Goal: Information Seeking & Learning: Compare options

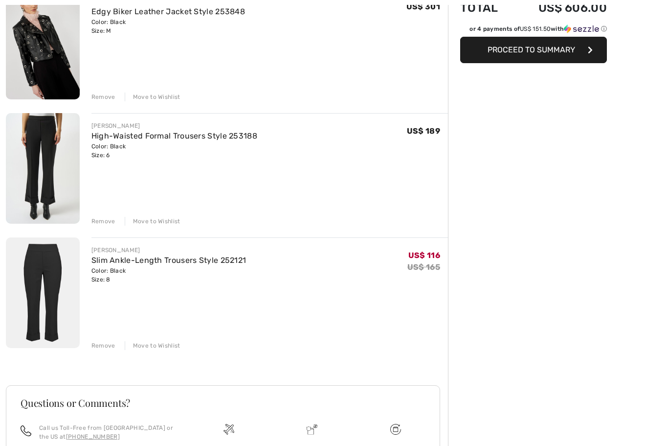
scroll to position [202, 0]
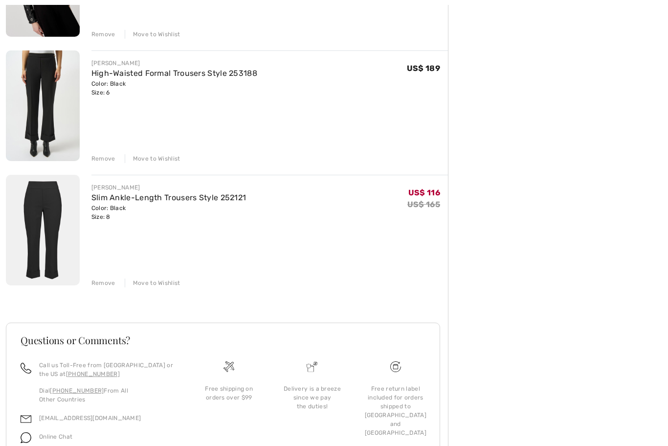
click at [239, 201] on link "Slim Ankle-Length Trousers Style 252121" at bounding box center [168, 197] width 155 height 9
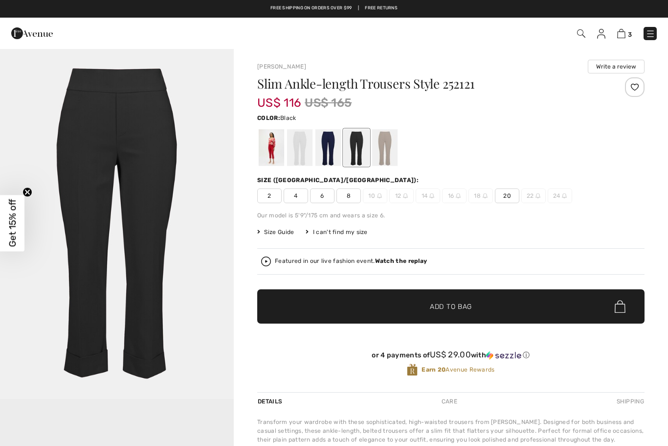
checkbox input "true"
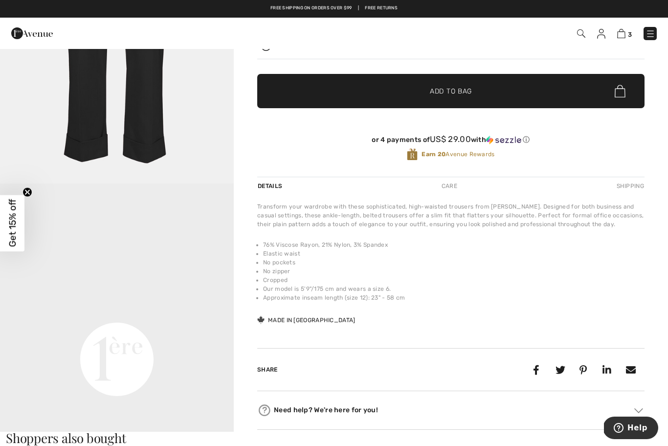
scroll to position [217, 0]
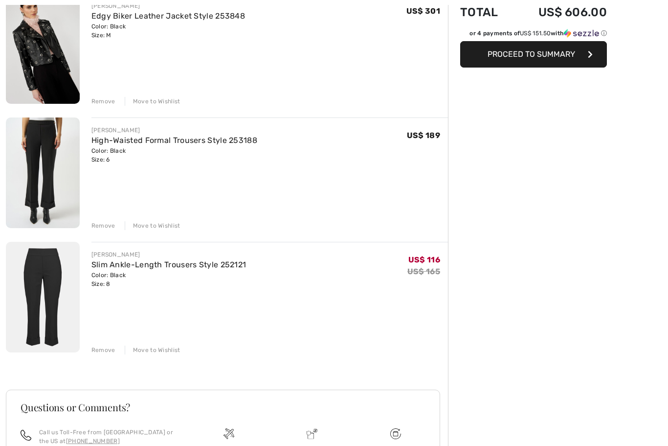
scroll to position [136, 0]
click at [197, 143] on link "High-Waisted Formal Trousers Style 253188" at bounding box center [174, 139] width 166 height 9
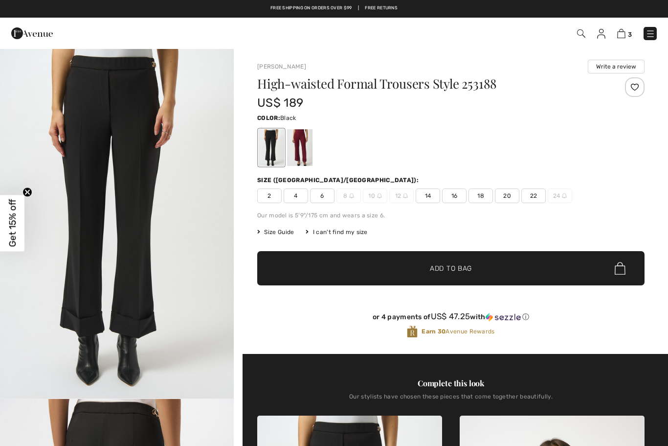
checkbox input "true"
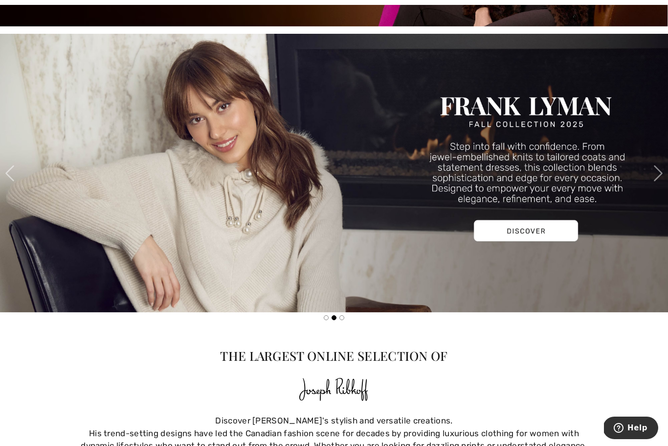
scroll to position [355, 0]
